Goal: Check status: Check status

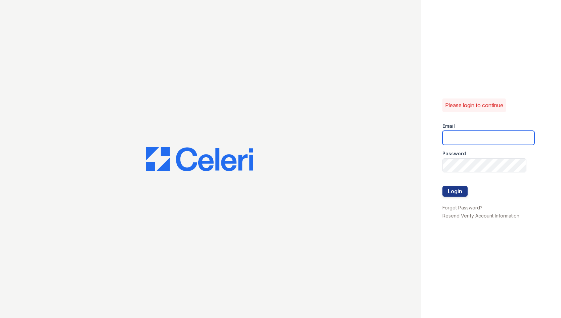
type input "[DOMAIN_NAME][EMAIL_ADDRESS][DOMAIN_NAME]"
click at [461, 183] on div at bounding box center [488, 178] width 92 height 13
click at [461, 189] on button "Login" at bounding box center [454, 191] width 25 height 11
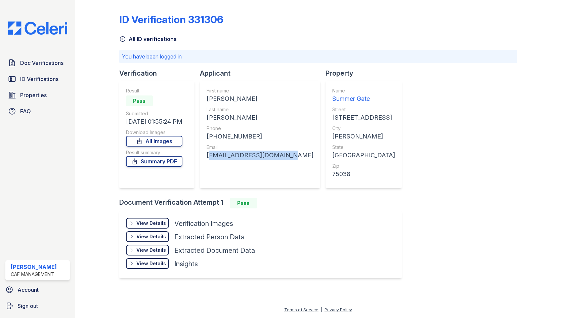
drag, startPoint x: 285, startPoint y: 156, endPoint x: 205, endPoint y: 156, distance: 79.9
click at [205, 156] on div "First name [PERSON_NAME] Last name [PERSON_NAME] Phone [PHONE_NUMBER] Email [EM…" at bounding box center [260, 134] width 120 height 107
drag, startPoint x: 205, startPoint y: 156, endPoint x: 209, endPoint y: 156, distance: 4.0
copy div "[EMAIL_ADDRESS][DOMAIN_NAME]"
